Goal: Navigation & Orientation: Find specific page/section

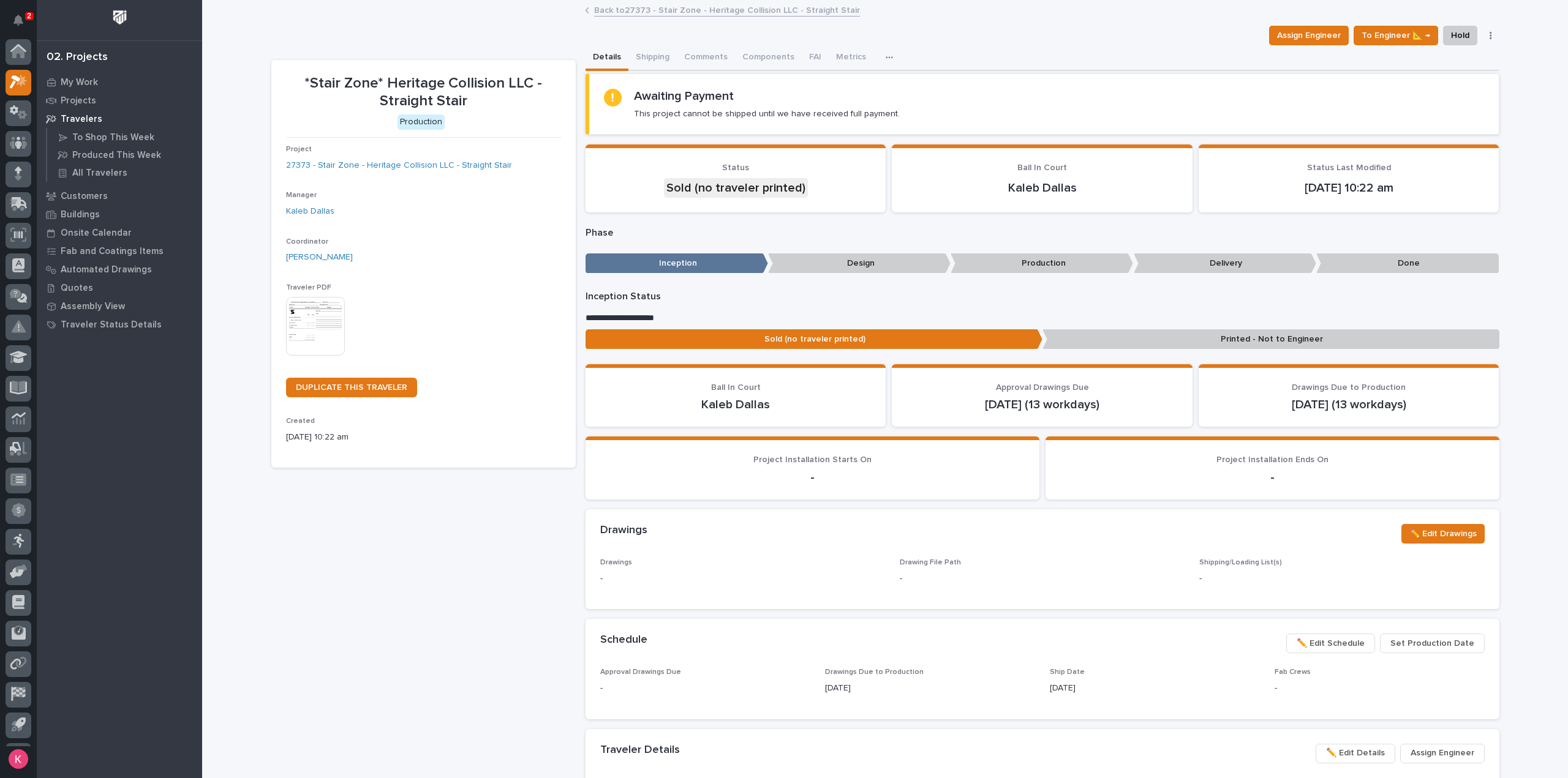
scroll to position [27, 0]
click at [81, 86] on p "My Work" at bounding box center [79, 82] width 37 height 11
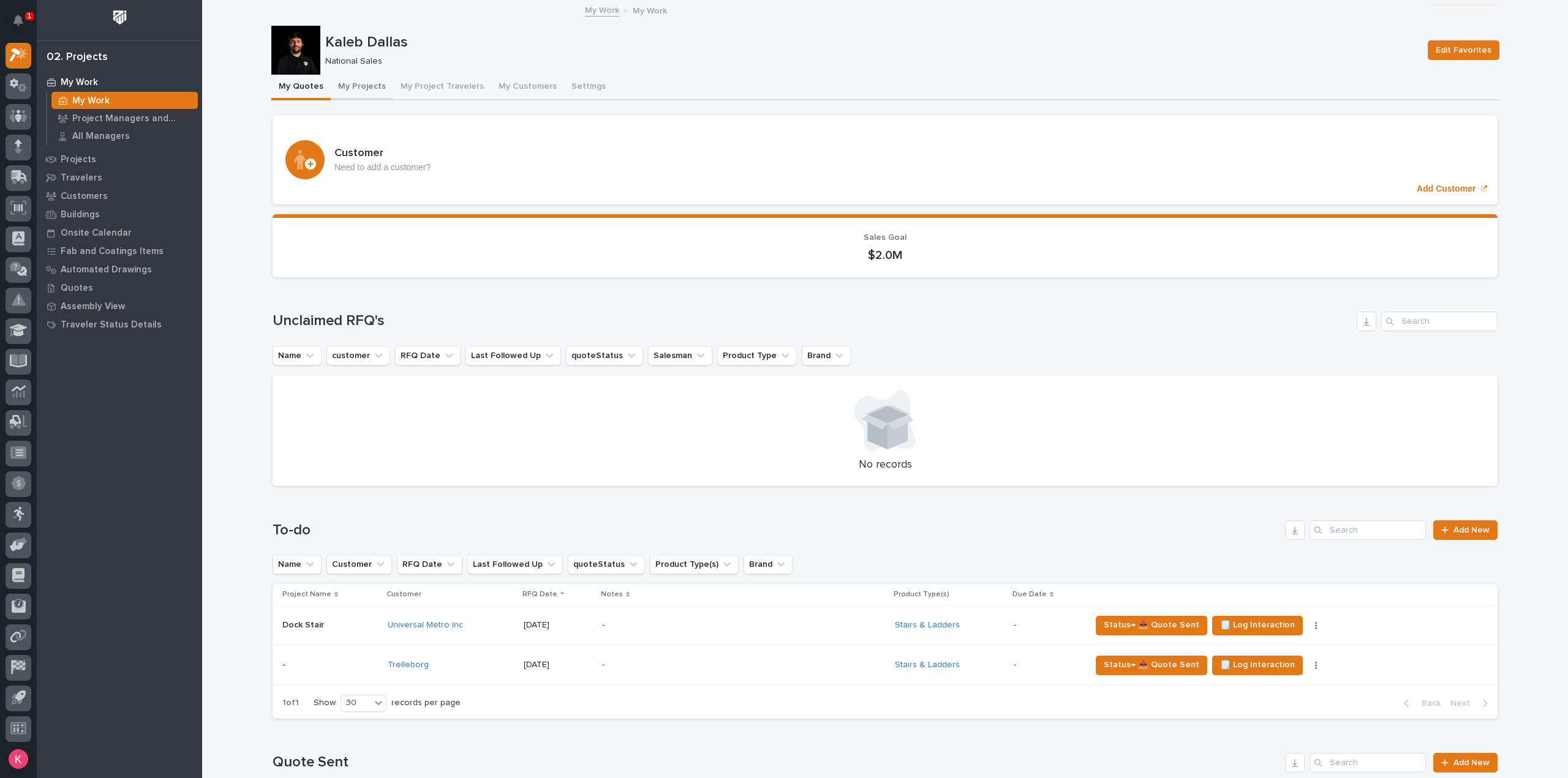
click at [360, 94] on button "My Projects" at bounding box center [361, 88] width 63 height 26
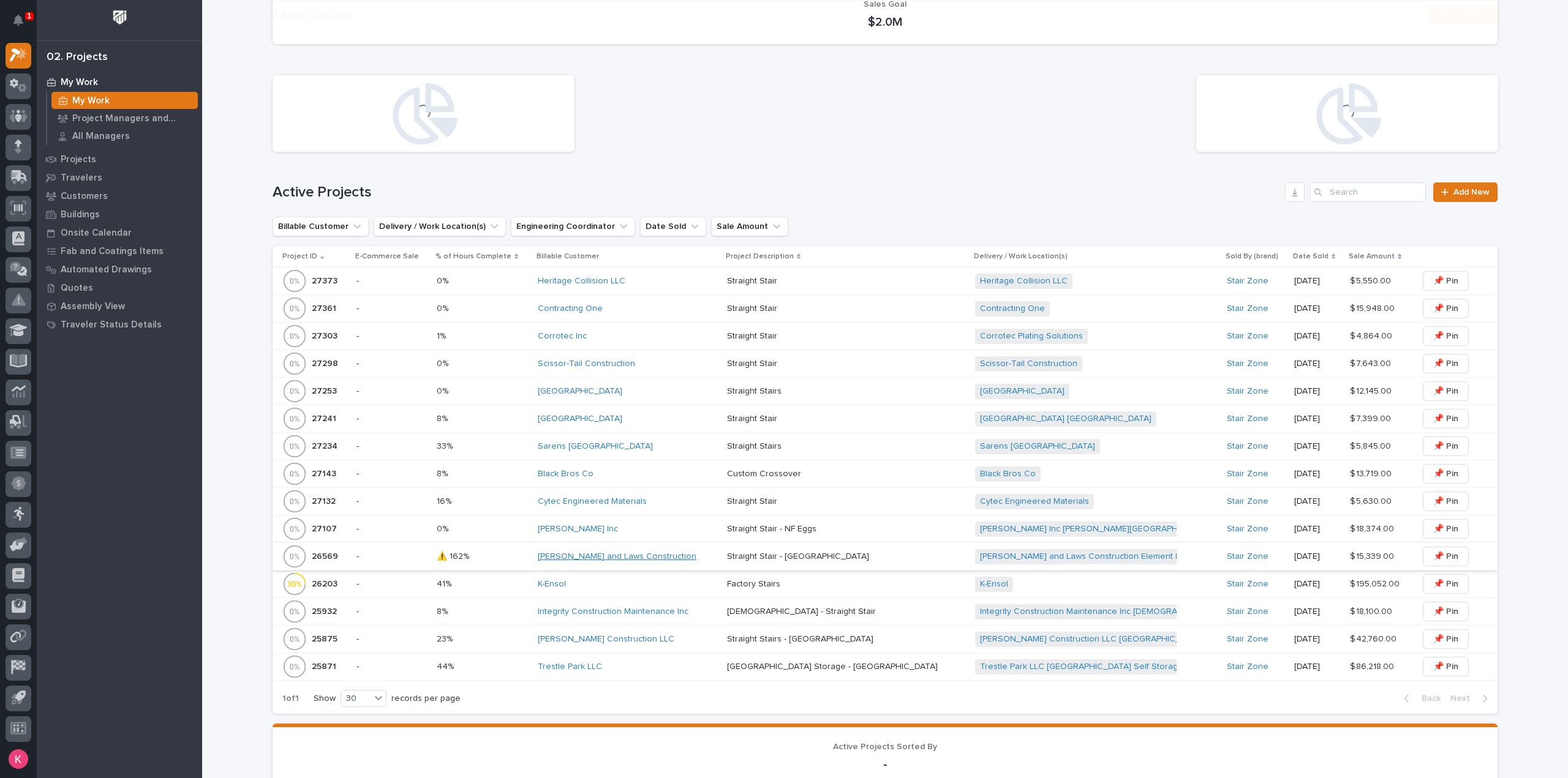
scroll to position [428, 0]
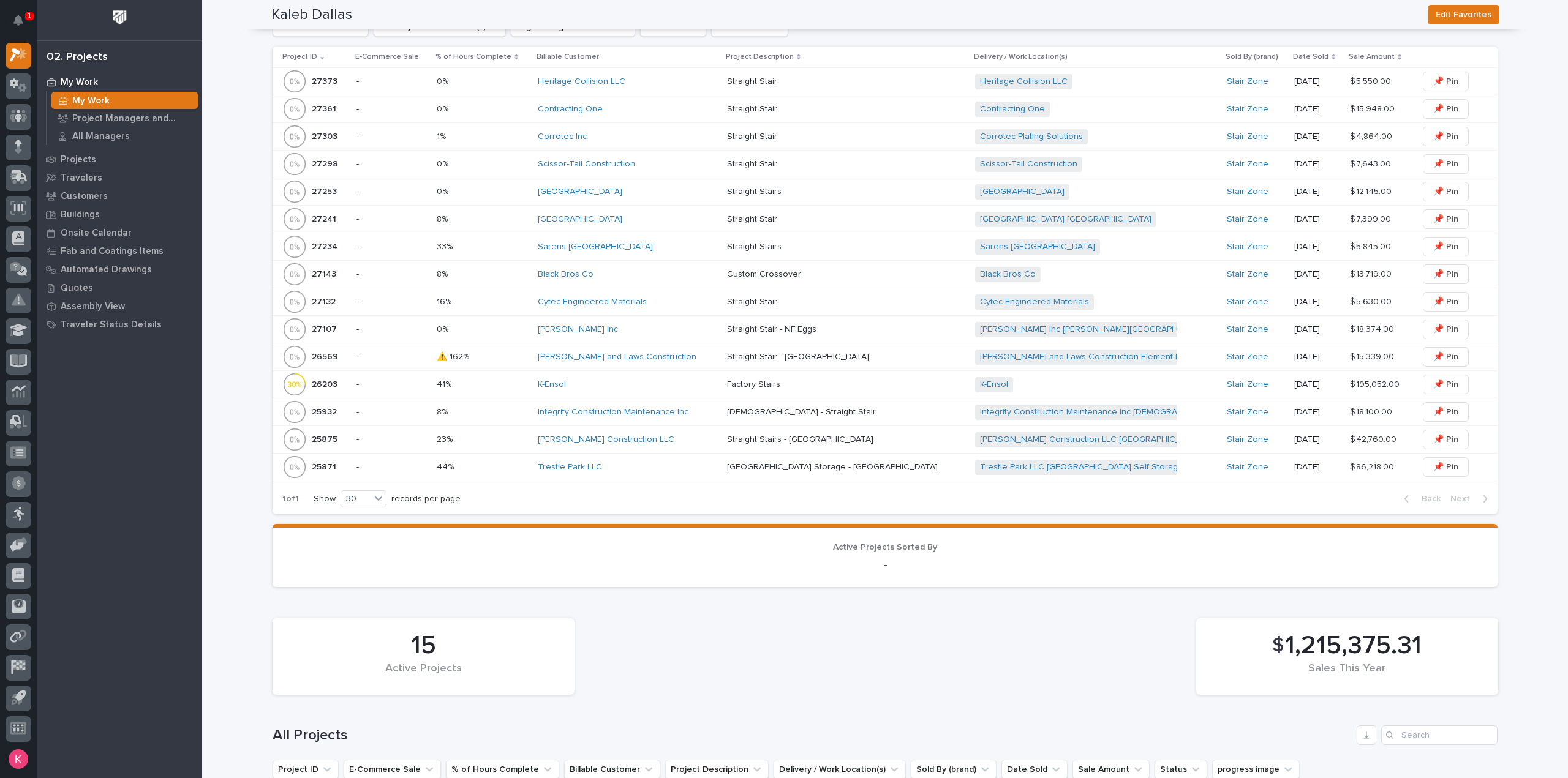
click at [662, 137] on div "Corrotec Inc" at bounding box center [627, 137] width 179 height 10
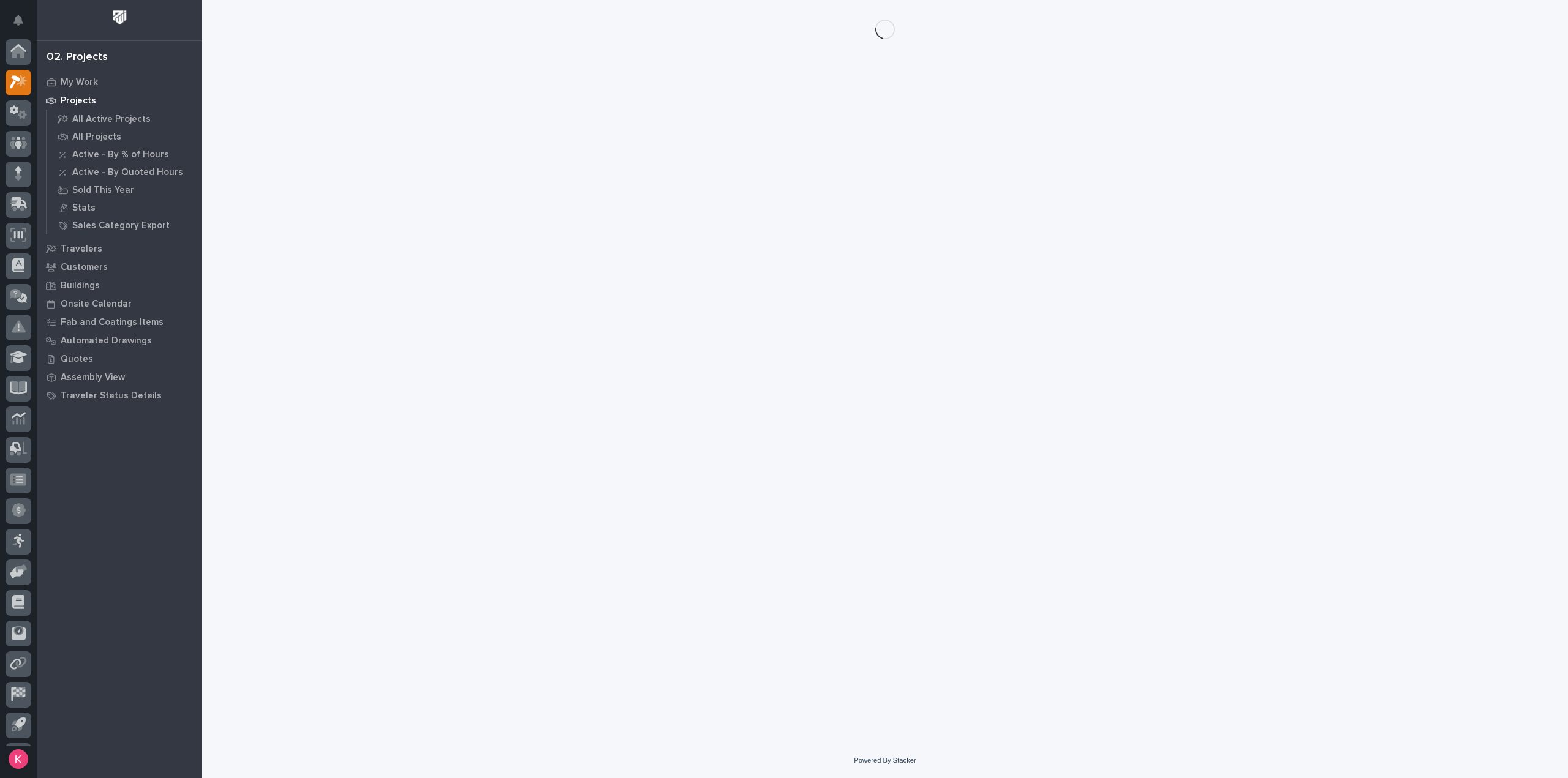
scroll to position [27, 0]
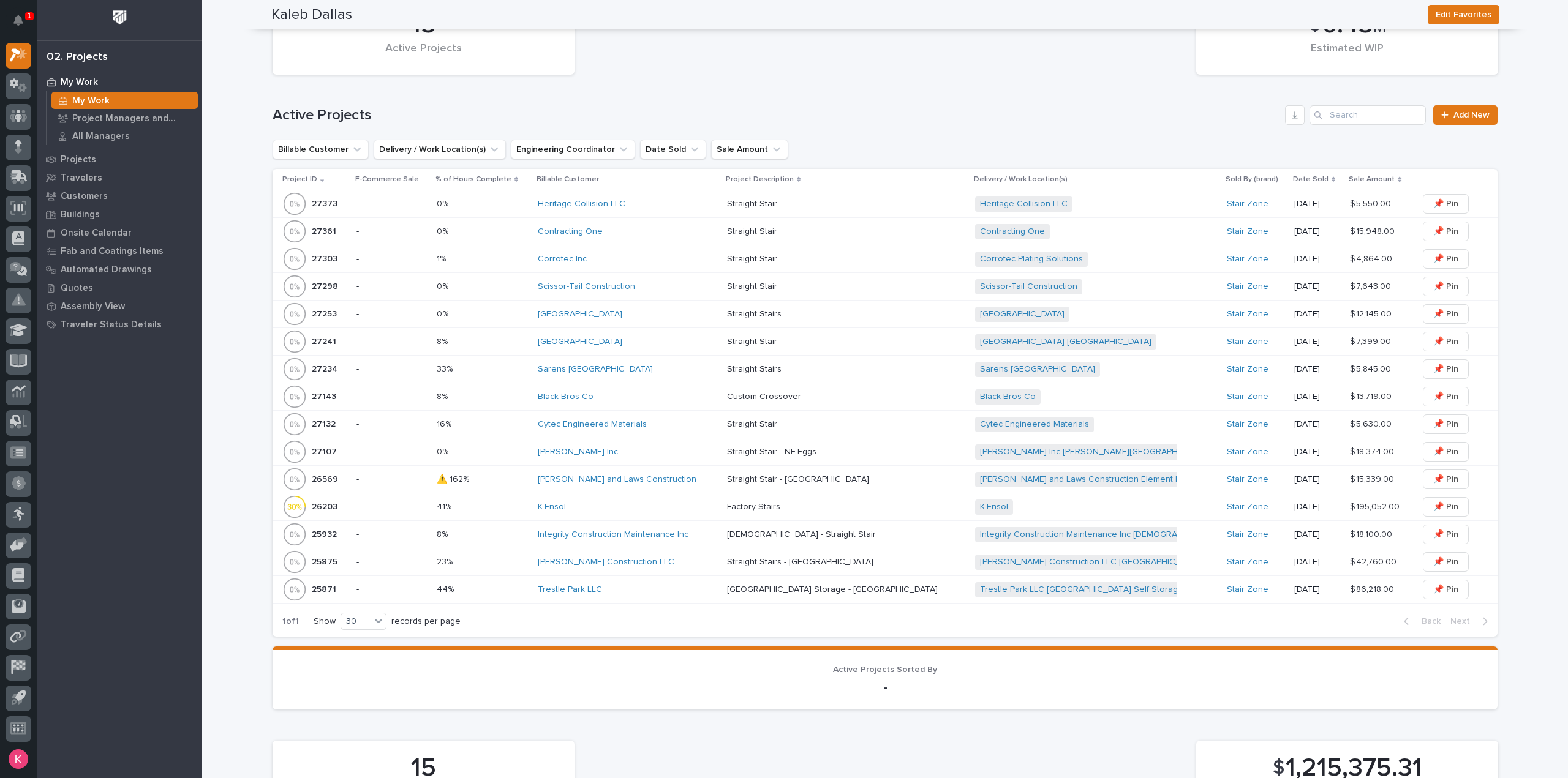
scroll to position [796, 0]
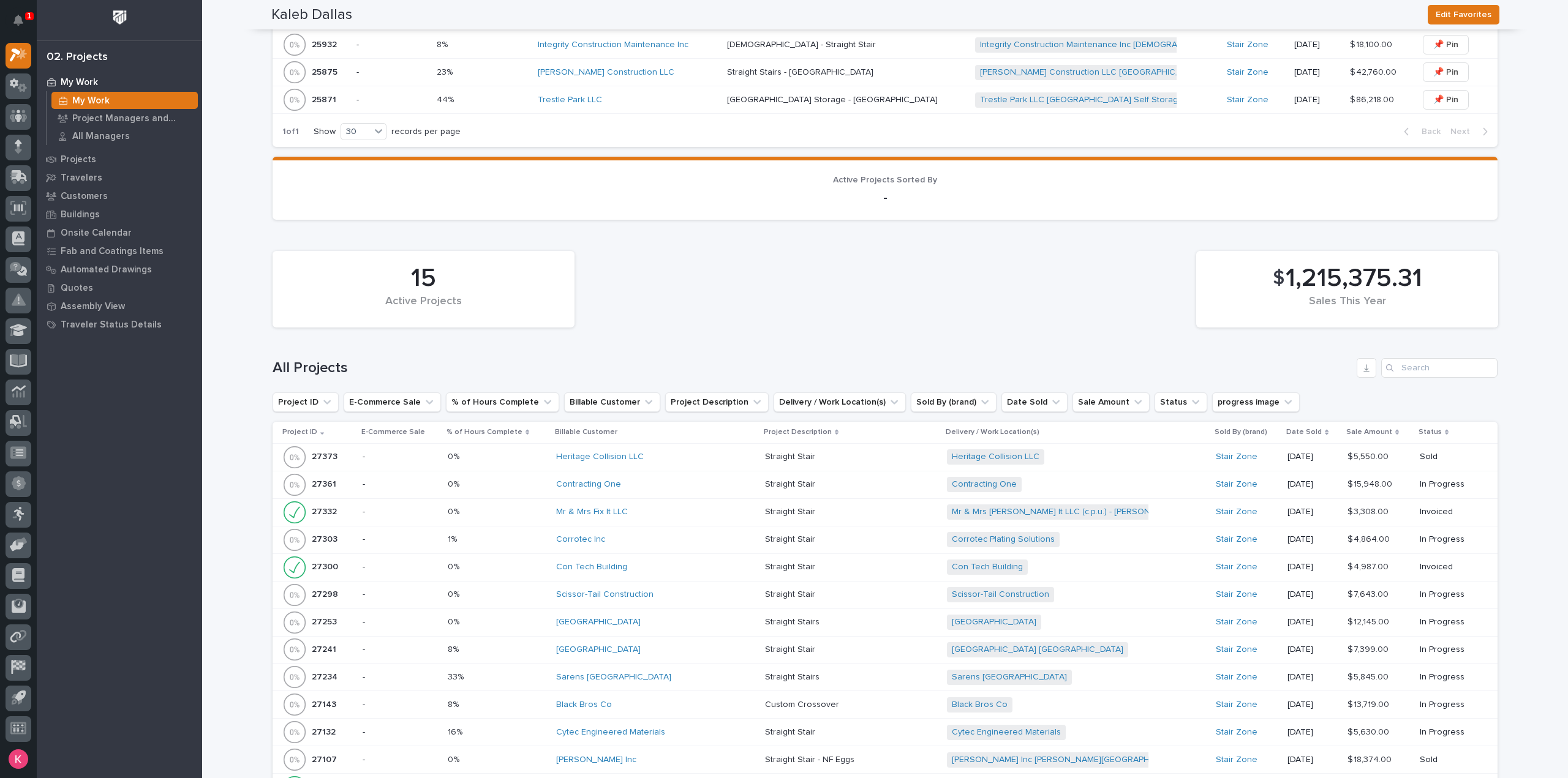
click at [646, 557] on div "Con Tech Building" at bounding box center [655, 567] width 199 height 20
